Goal: Navigation & Orientation: Go to known website

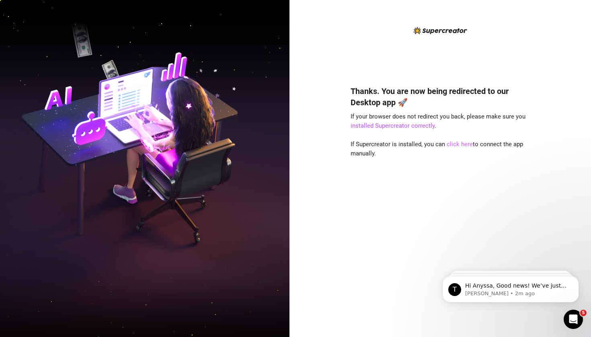
click at [450, 144] on link "click here" at bounding box center [460, 144] width 26 height 7
